Goal: Task Accomplishment & Management: Manage account settings

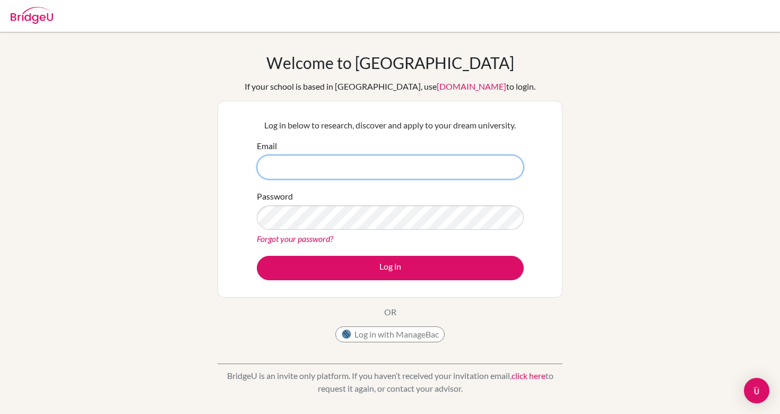
click at [403, 169] on input "Email" at bounding box center [390, 167] width 267 height 24
type input "fionita.poulter@gmail.com"
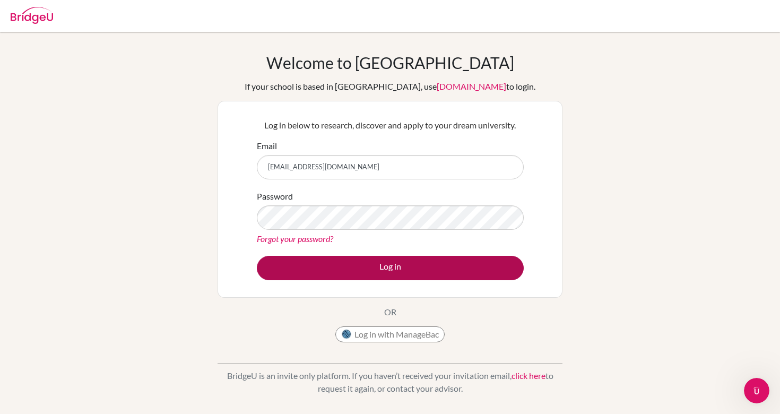
click at [323, 274] on button "Log in" at bounding box center [390, 268] width 267 height 24
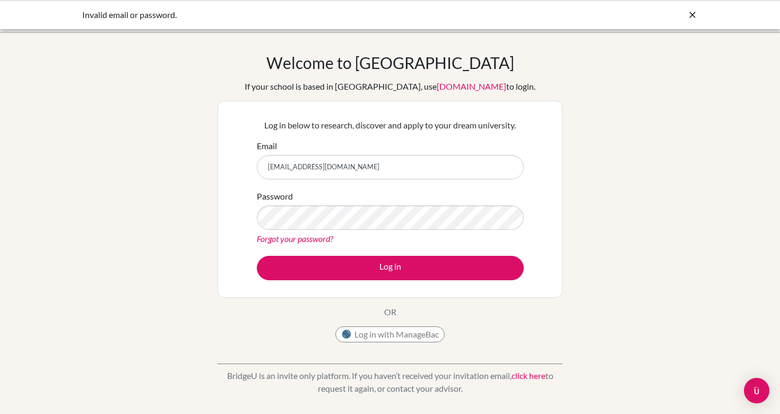
click at [314, 238] on link "Forgot your password?" at bounding box center [295, 238] width 76 height 10
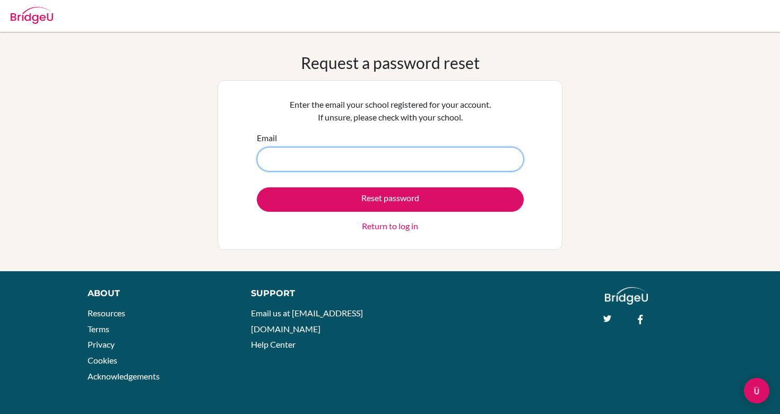
type input "[EMAIL_ADDRESS][DOMAIN_NAME]"
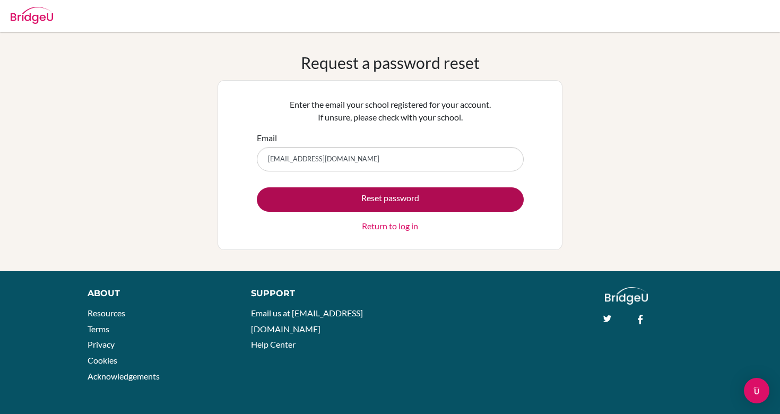
click at [356, 196] on button "Reset password" at bounding box center [390, 199] width 267 height 24
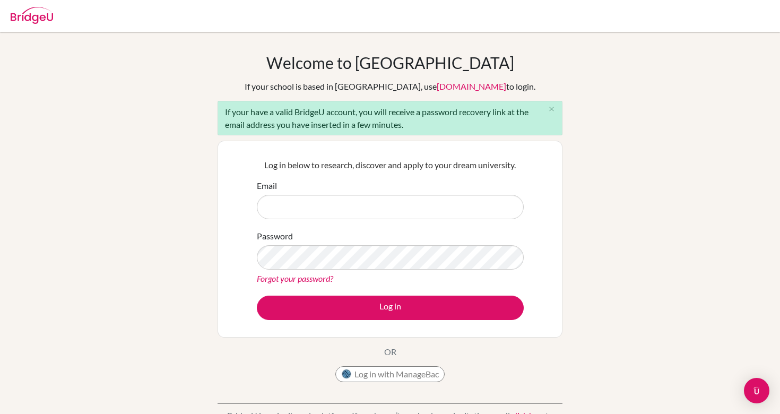
click at [87, 314] on div "Welcome to BridgeU If your school is based in China, use app.bridge-u.com.cn to…" at bounding box center [390, 246] width 780 height 387
click at [303, 281] on link "Forgot your password?" at bounding box center [295, 278] width 76 height 10
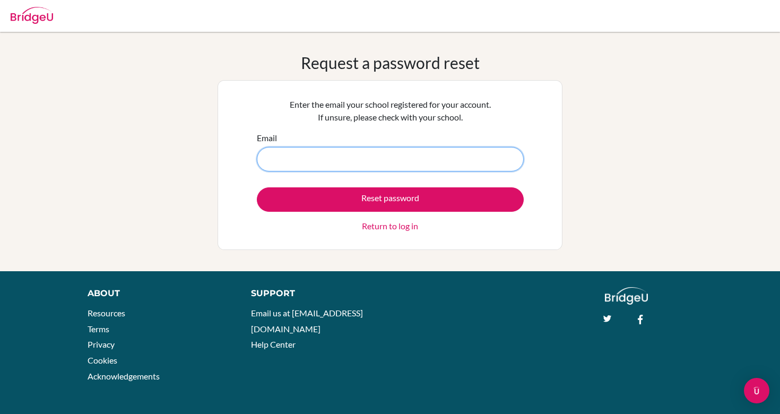
type input "[EMAIL_ADDRESS][DOMAIN_NAME]"
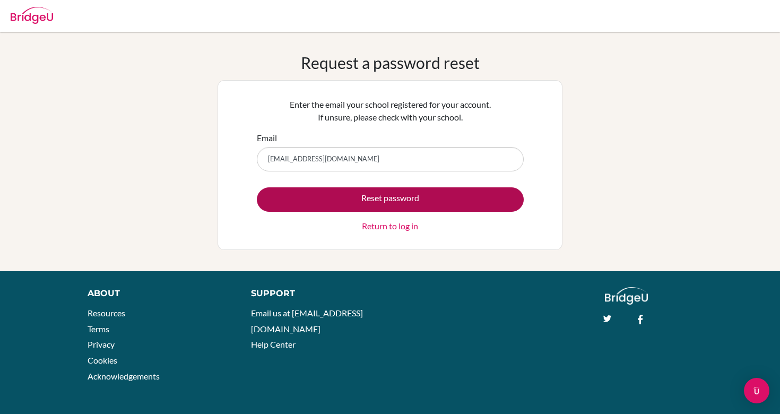
click at [351, 200] on button "Reset password" at bounding box center [390, 199] width 267 height 24
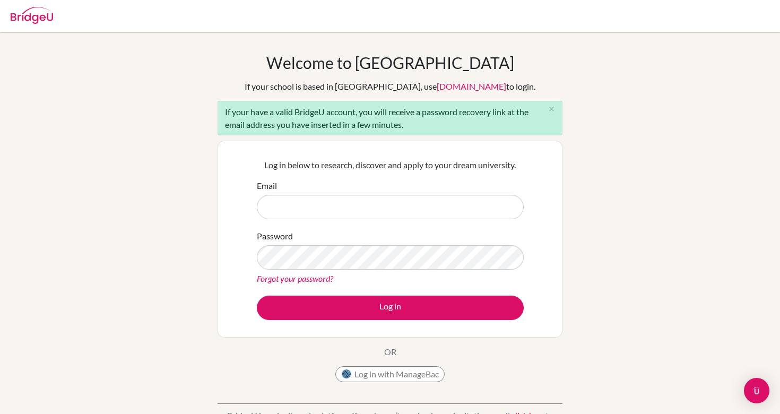
click at [386, 190] on div "Email" at bounding box center [390, 199] width 267 height 40
click at [328, 207] on input "Email" at bounding box center [390, 207] width 267 height 24
type input "[EMAIL_ADDRESS][DOMAIN_NAME]"
click at [305, 276] on link "Forgot your password?" at bounding box center [295, 278] width 76 height 10
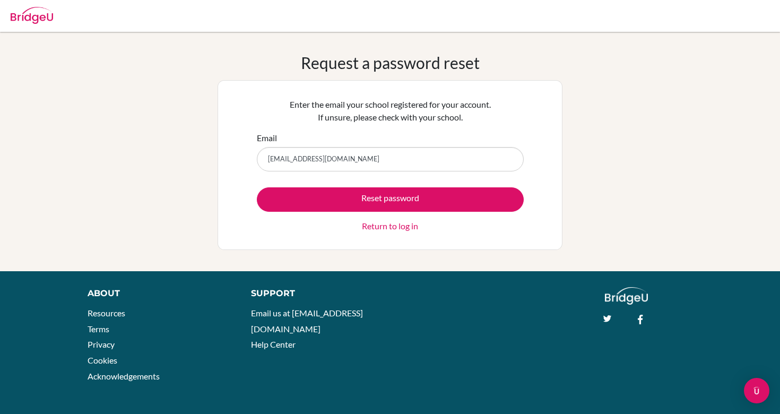
click at [313, 160] on input "fionita.poulter@gmail.com" at bounding box center [390, 159] width 267 height 24
click at [313, 160] on input "[EMAIL_ADDRESS][DOMAIN_NAME]" at bounding box center [390, 159] width 267 height 24
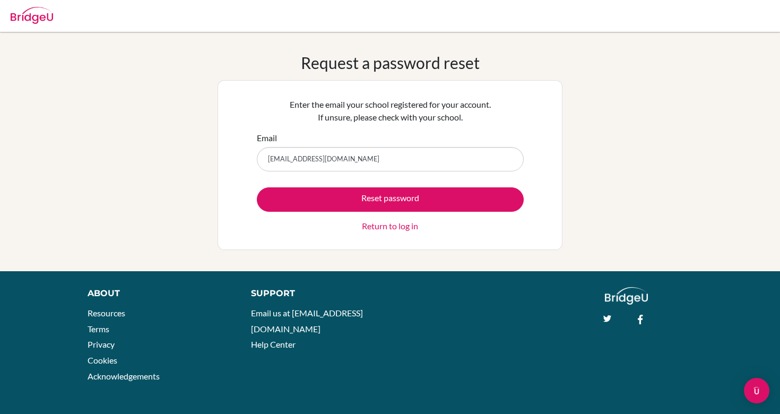
type input "[EMAIL_ADDRESS][DOMAIN_NAME]"
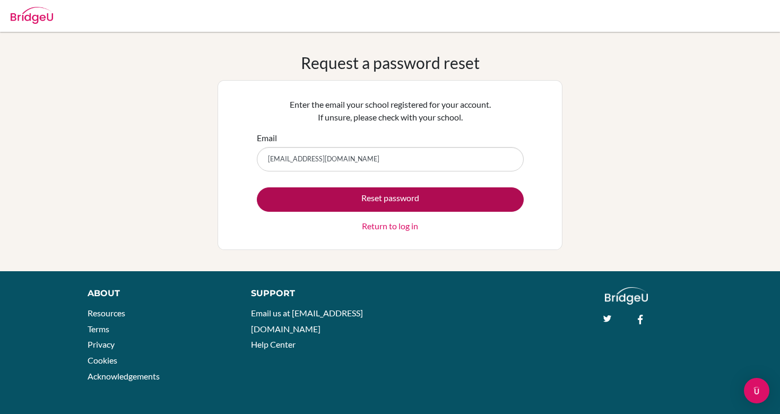
click at [348, 205] on button "Reset password" at bounding box center [390, 199] width 267 height 24
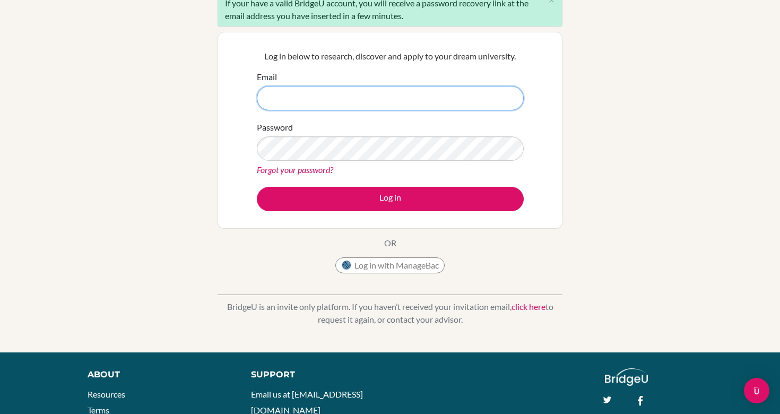
scroll to position [109, 0]
click at [520, 308] on link "click here" at bounding box center [529, 306] width 34 height 10
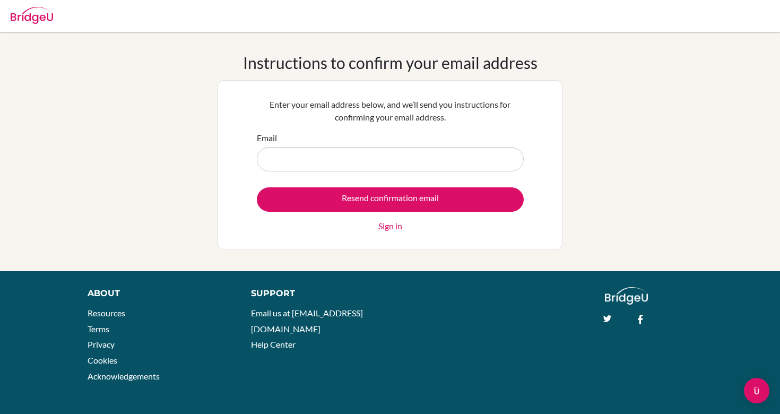
click at [411, 158] on input "Email" at bounding box center [390, 159] width 267 height 24
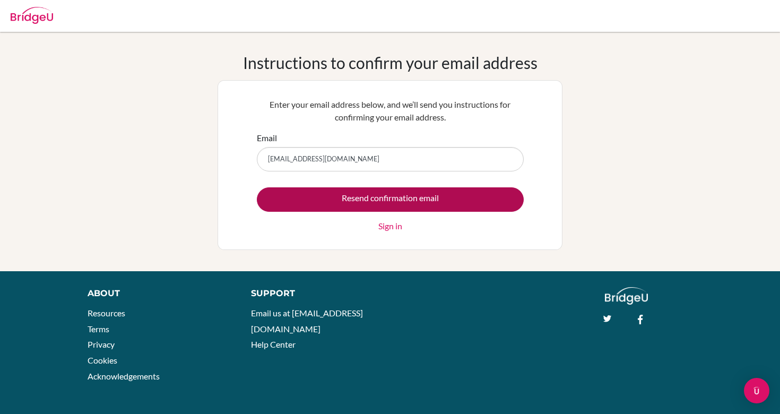
type input "[EMAIL_ADDRESS][DOMAIN_NAME]"
click at [456, 208] on input "Resend confirmation email" at bounding box center [390, 199] width 267 height 24
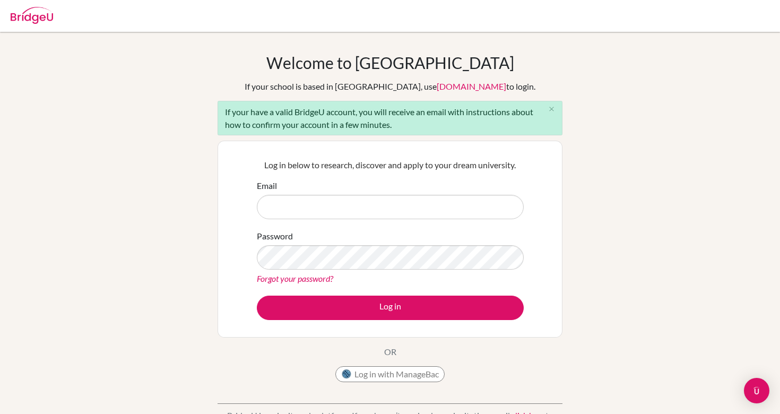
click at [36, 24] on div at bounding box center [32, 14] width 42 height 32
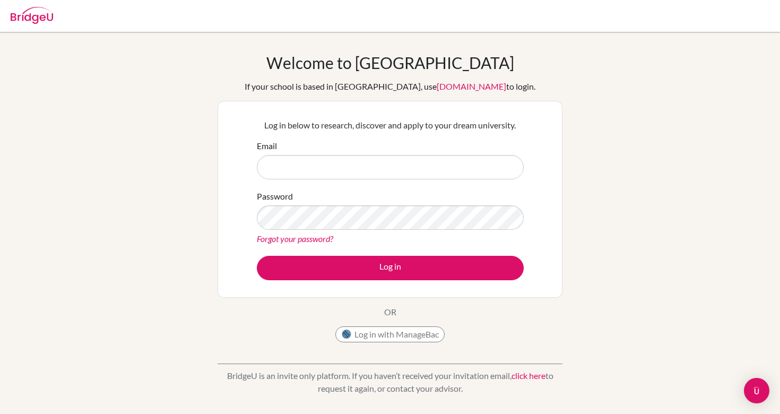
click at [47, 21] on img at bounding box center [32, 15] width 42 height 17
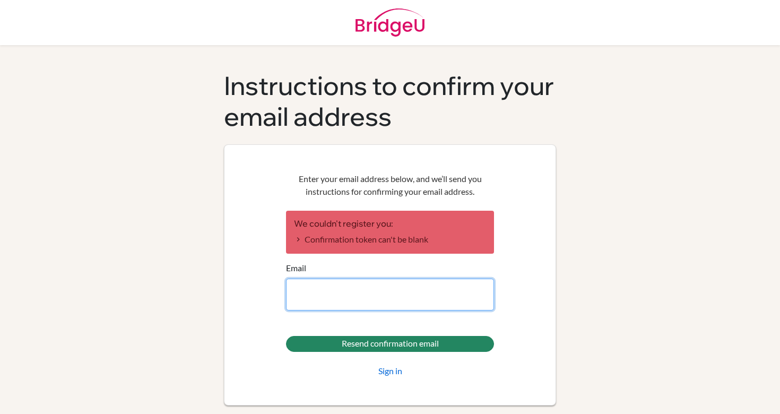
type input "[EMAIL_ADDRESS][DOMAIN_NAME]"
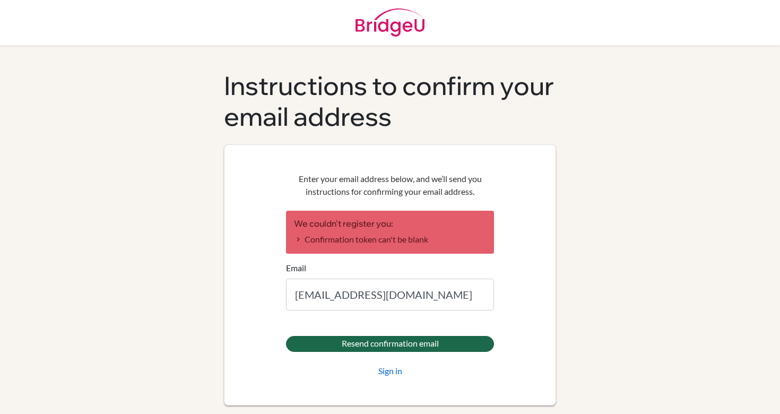
click at [343, 342] on input "Resend confirmation email" at bounding box center [390, 344] width 208 height 16
